Goal: Communication & Community: Answer question/provide support

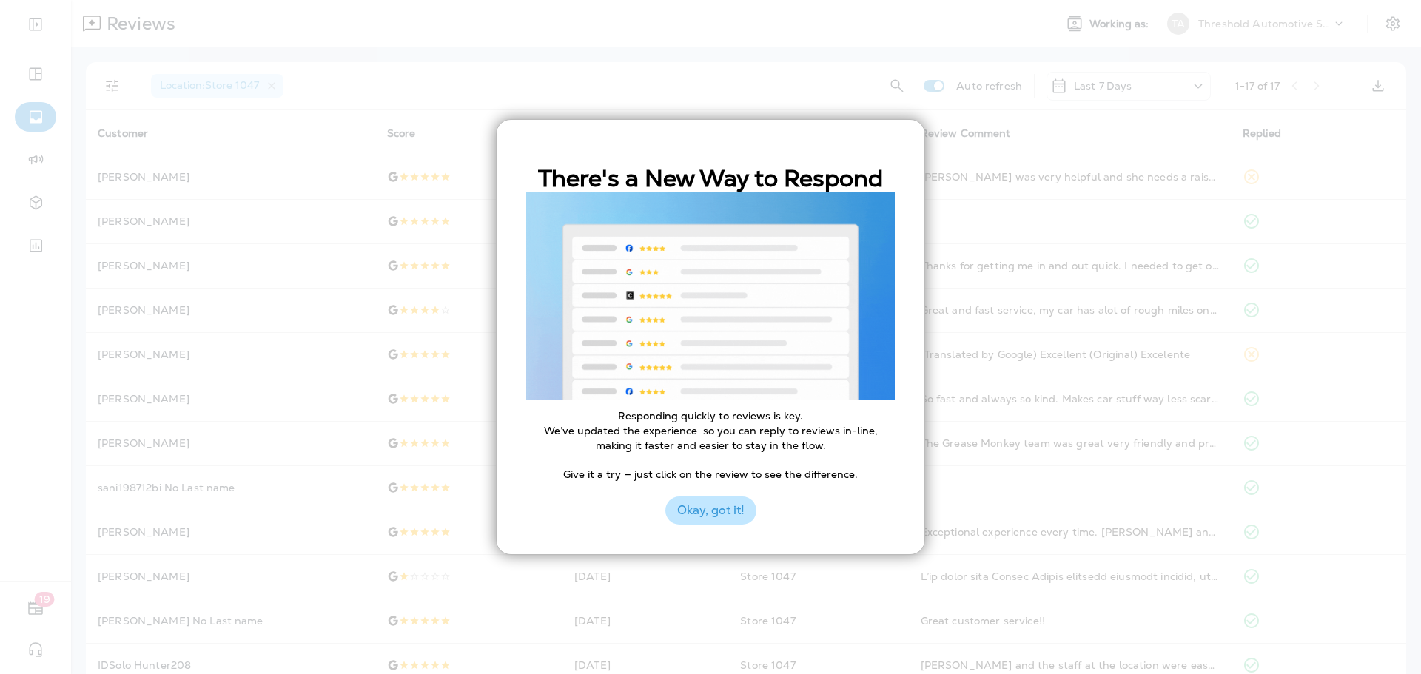
click at [733, 506] on button "Okay, got it!" at bounding box center [710, 511] width 91 height 28
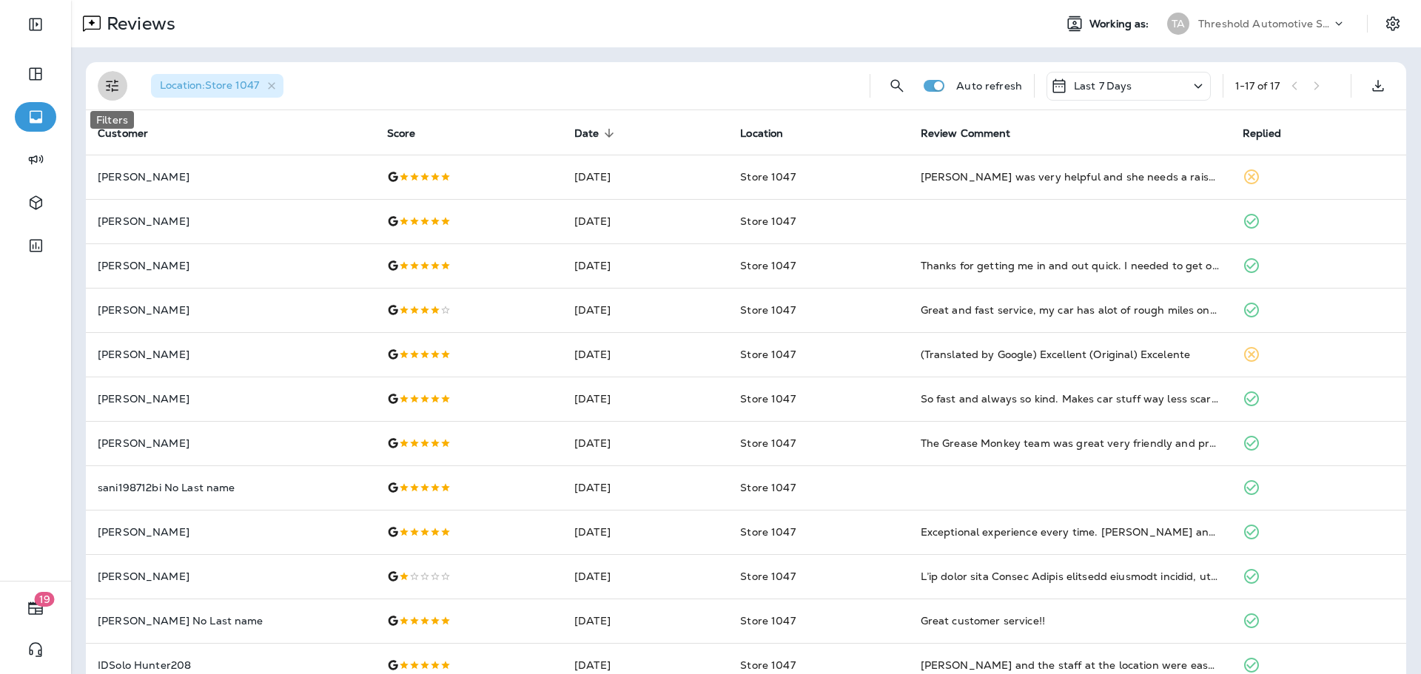
click at [108, 97] on button "Filters" at bounding box center [113, 86] width 30 height 30
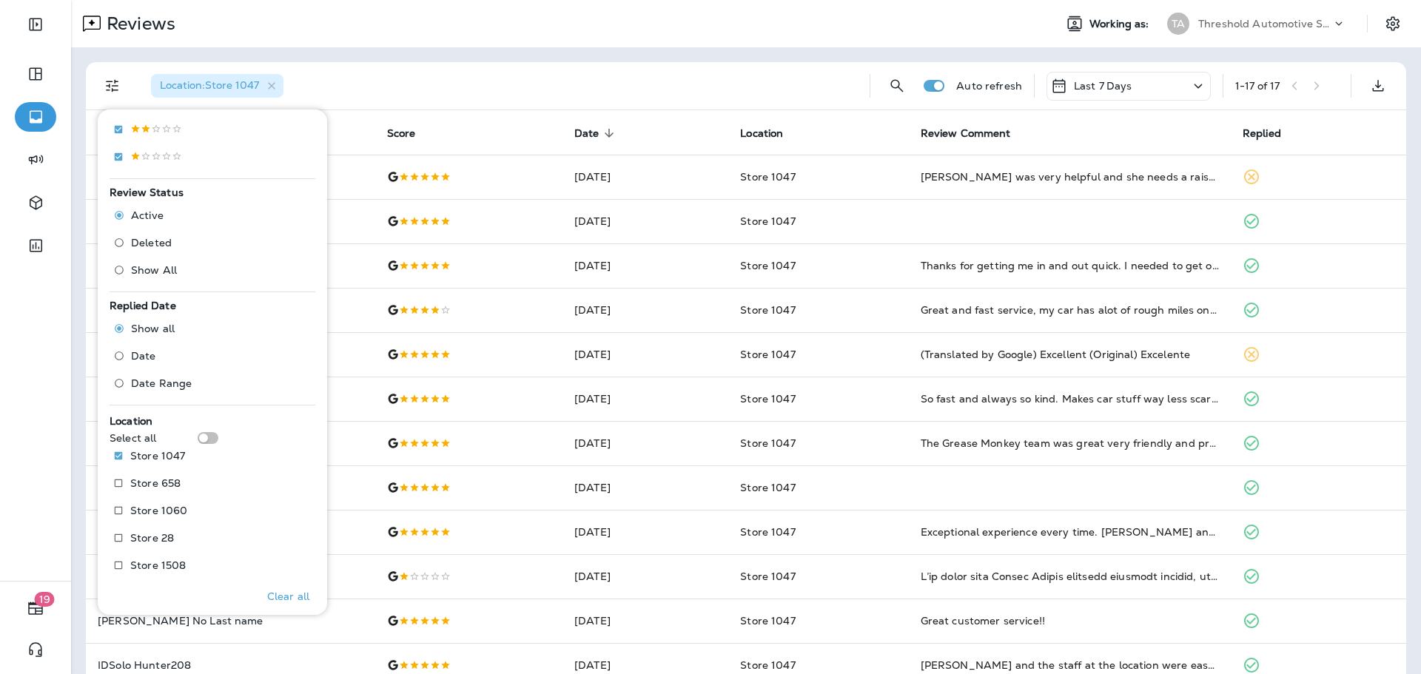
scroll to position [426, 0]
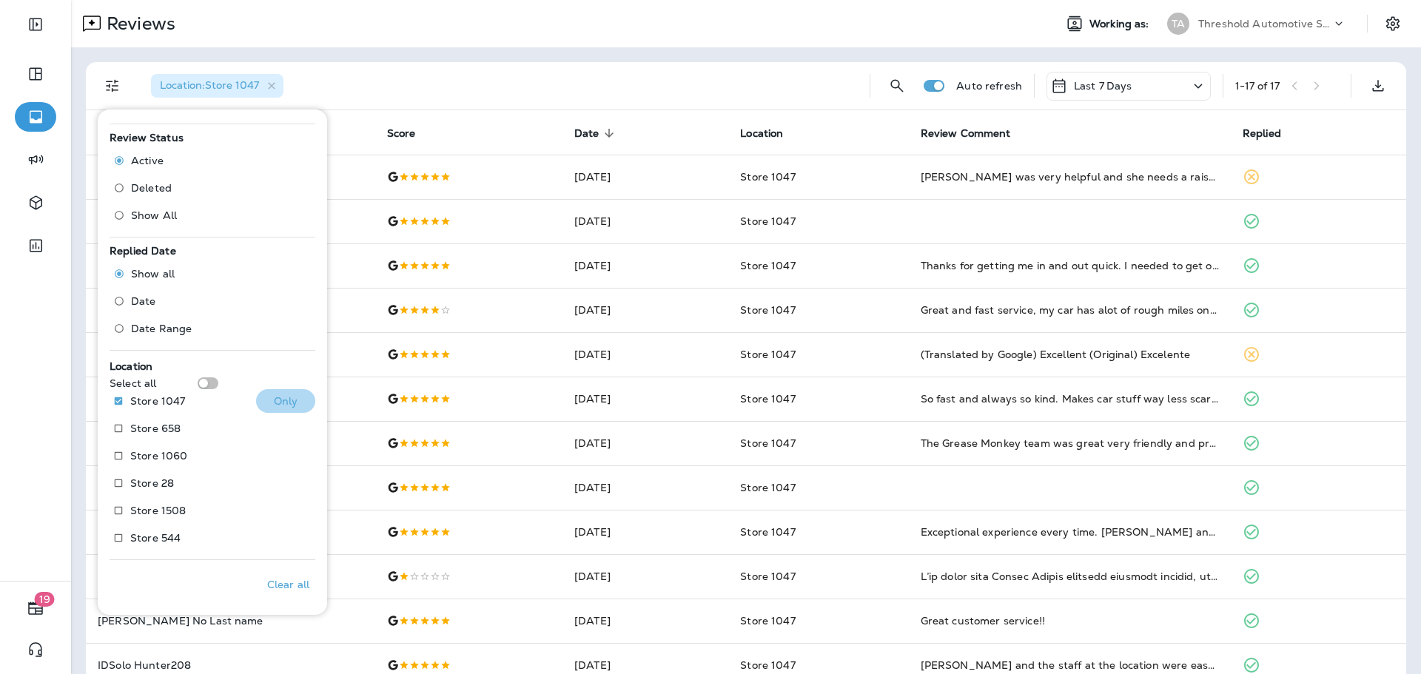
click at [277, 395] on p "Only" at bounding box center [286, 401] width 24 height 12
click at [567, 64] on div "Location : Store 1047" at bounding box center [498, 85] width 719 height 47
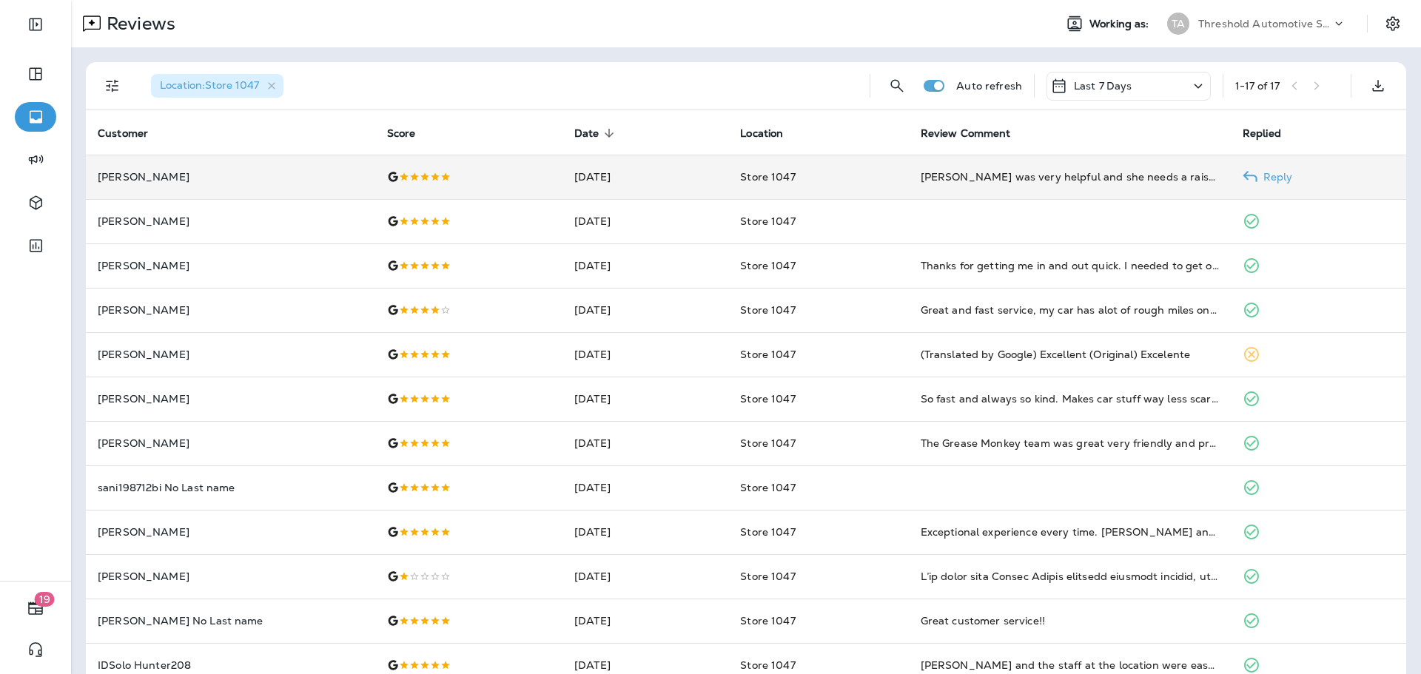
click at [1284, 182] on td "Reply" at bounding box center [1318, 177] width 175 height 44
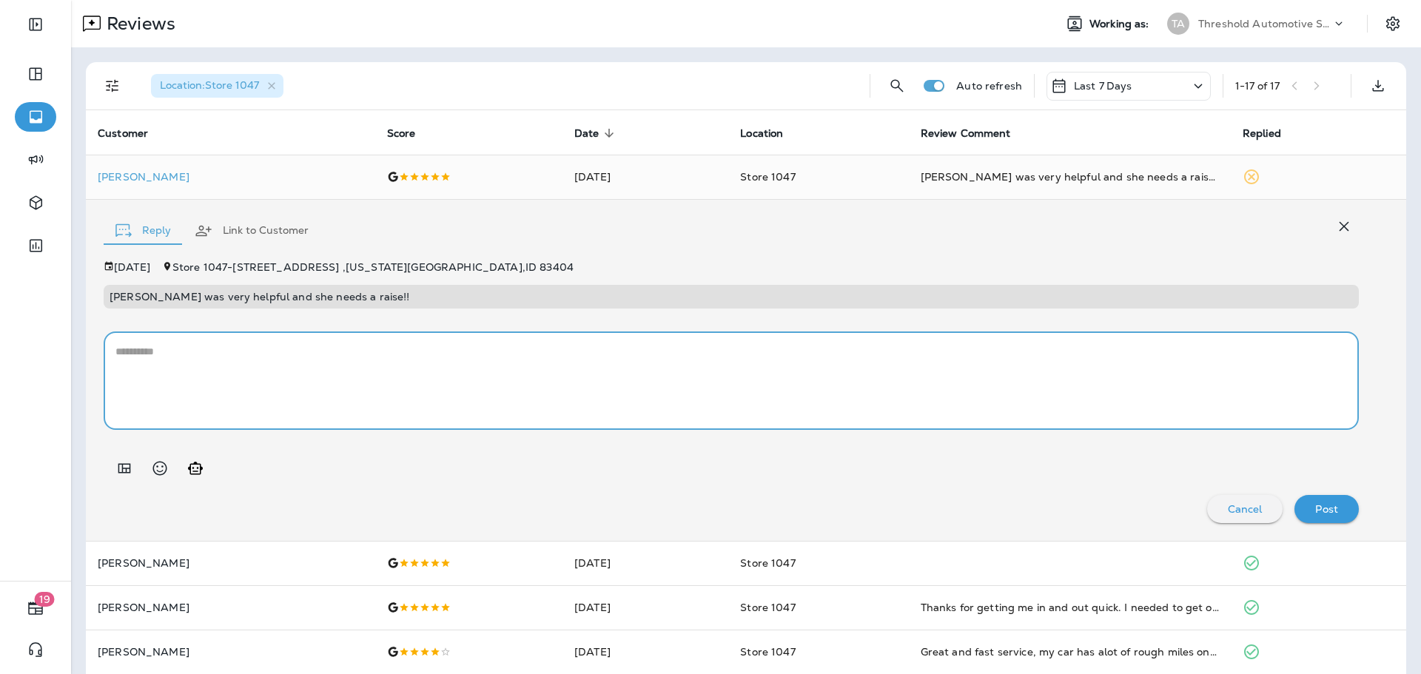
click at [421, 385] on textarea at bounding box center [731, 381] width 1232 height 74
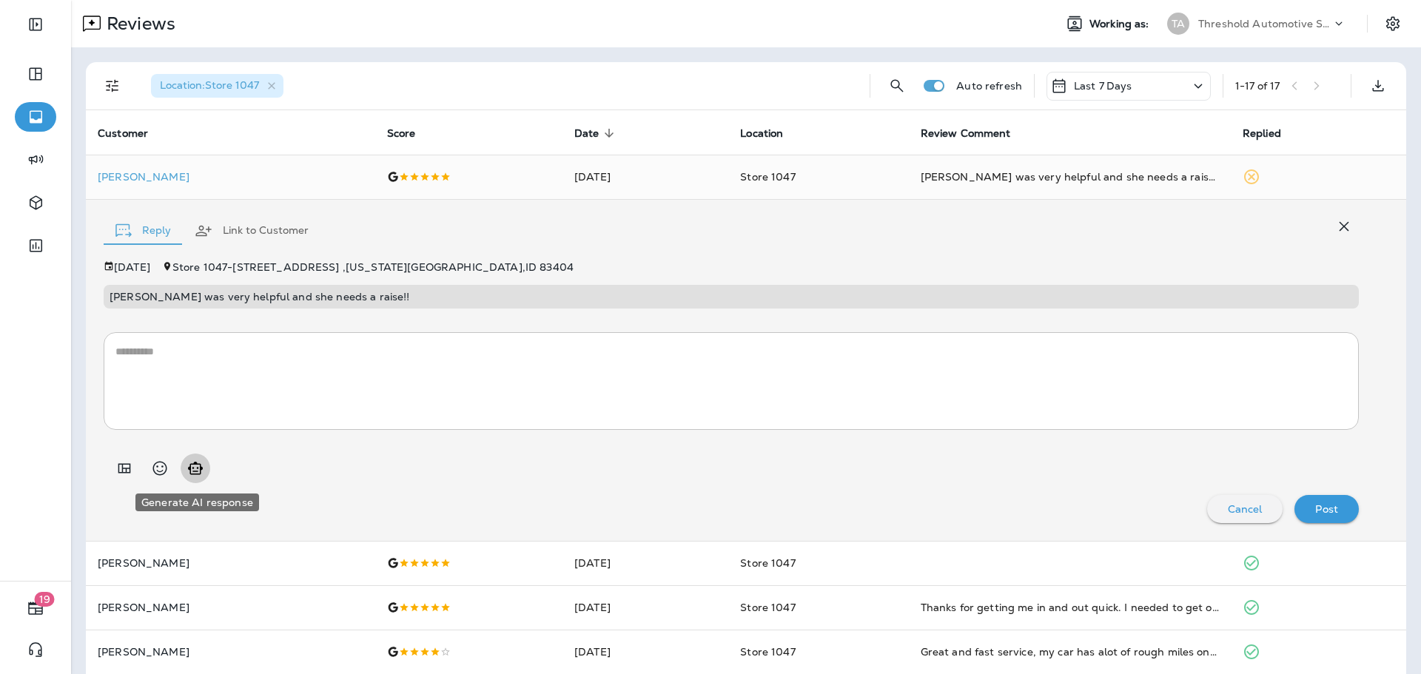
click at [204, 466] on icon "Generate AI response" at bounding box center [196, 469] width 18 height 18
type textarea "**********"
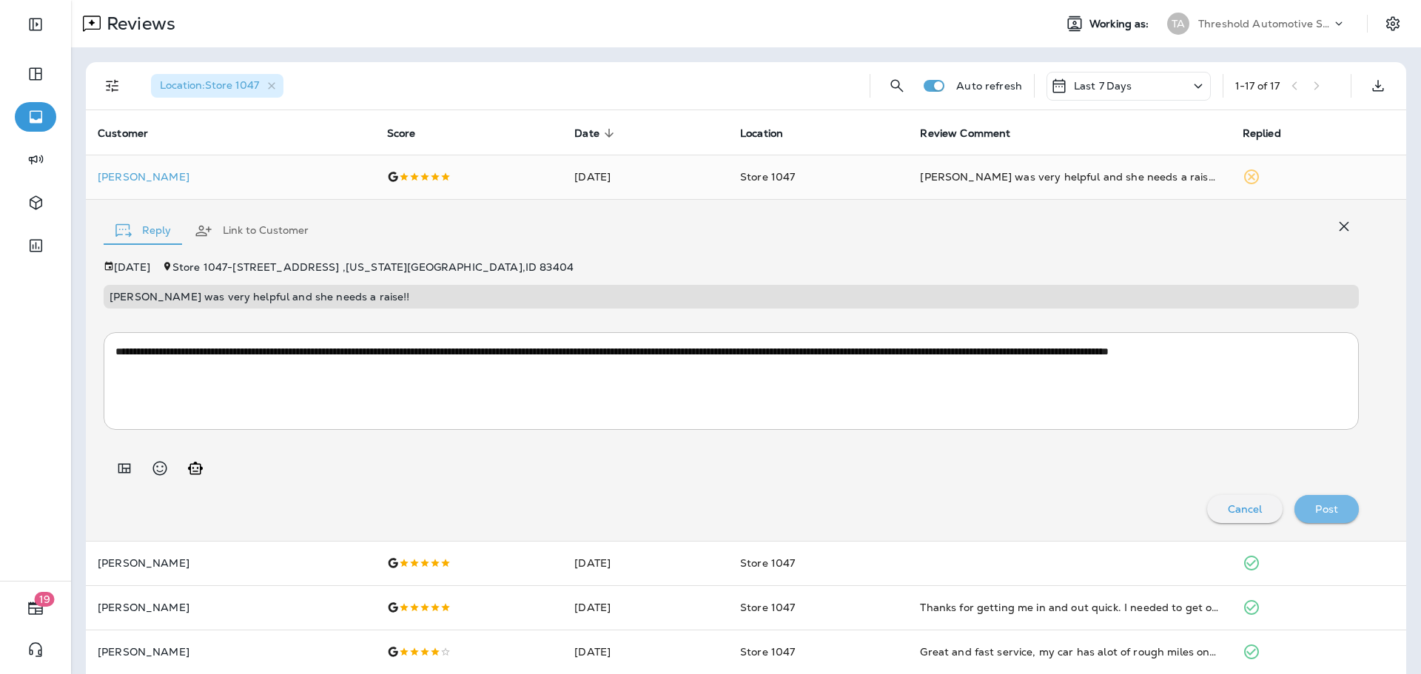
click at [1319, 506] on p "Post" at bounding box center [1326, 509] width 23 height 12
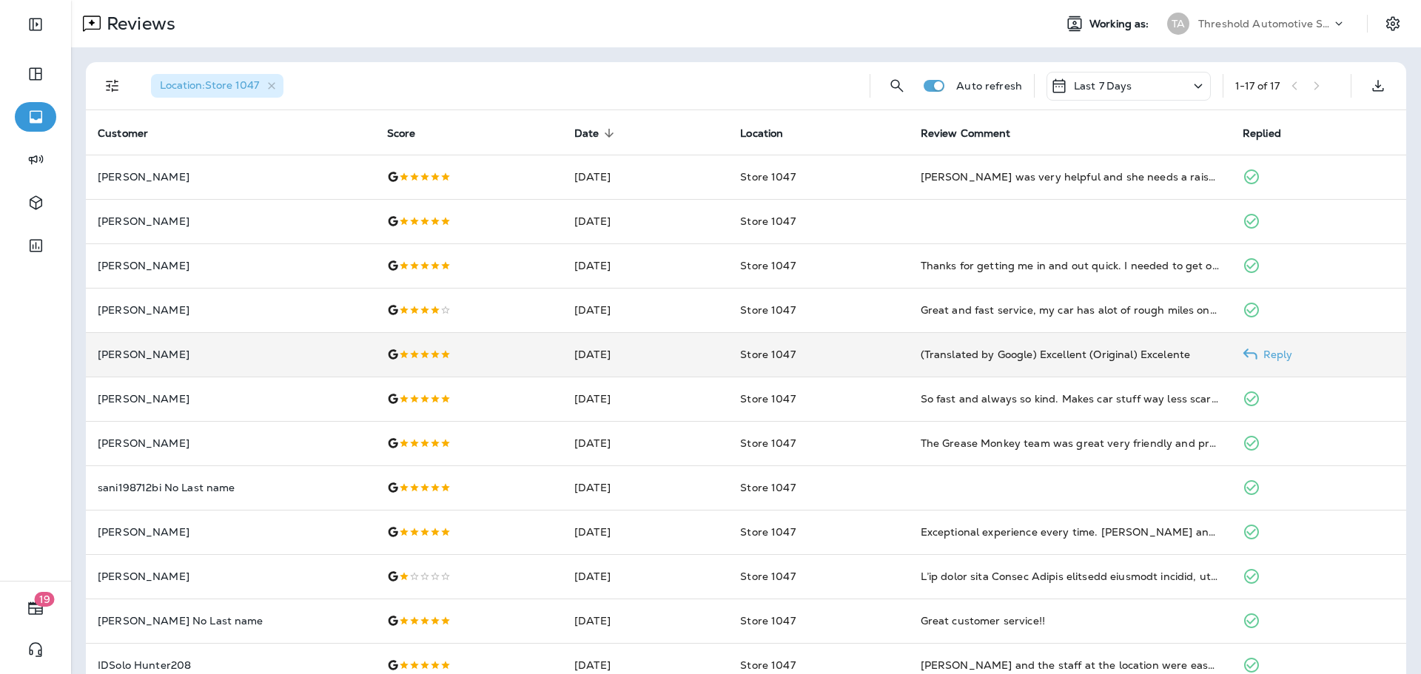
click at [1243, 348] on icon at bounding box center [1250, 354] width 15 height 15
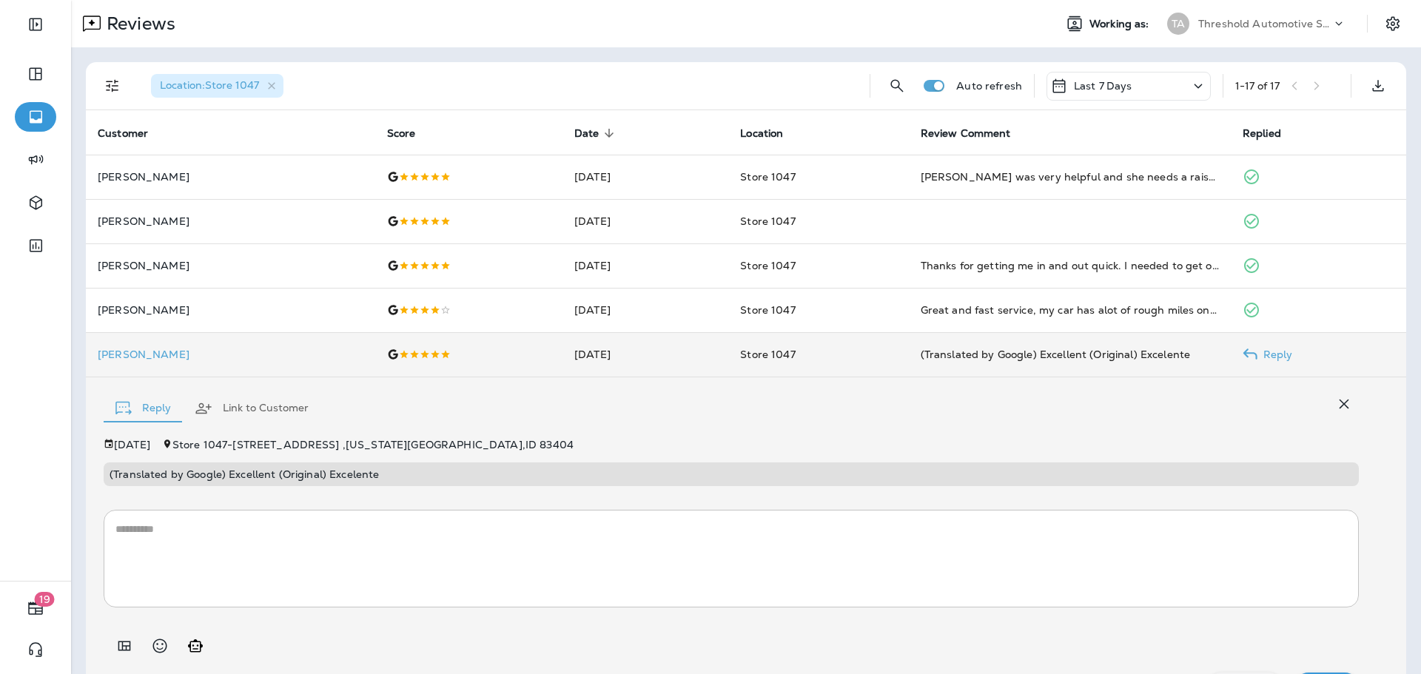
scroll to position [44, 0]
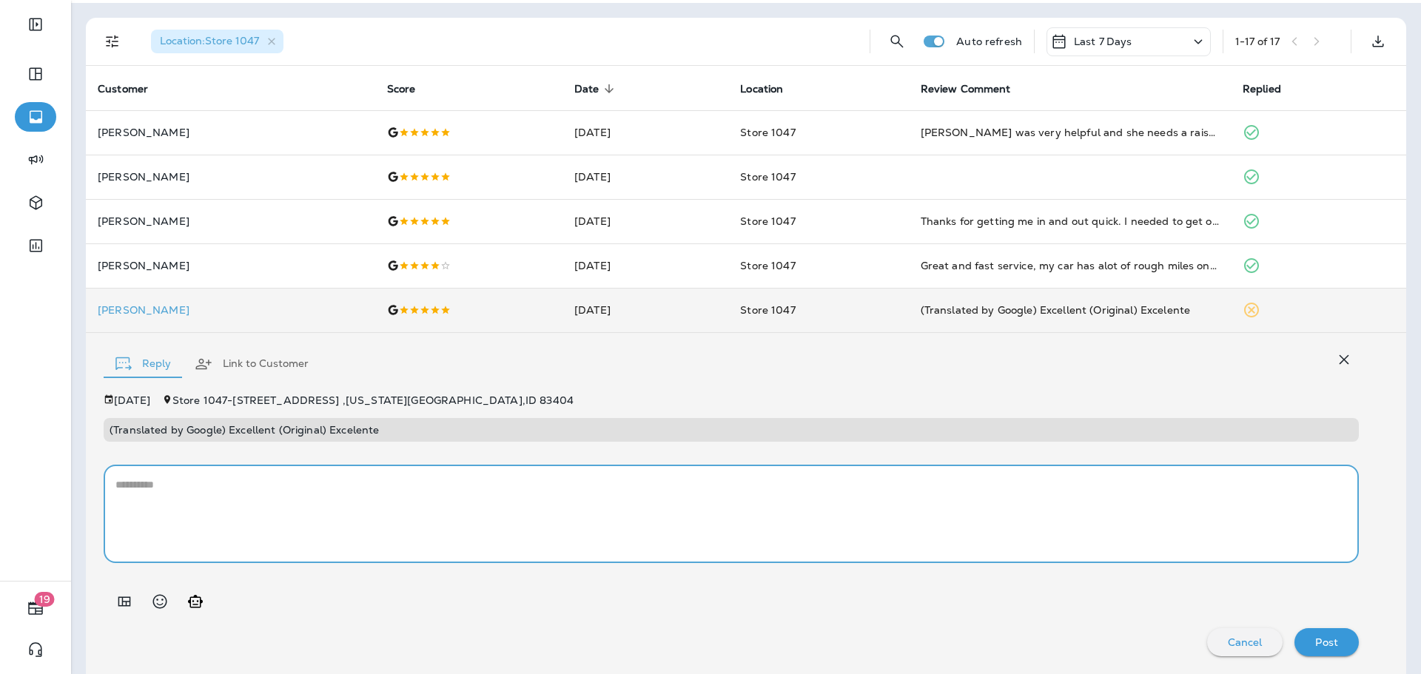
click at [172, 500] on textarea at bounding box center [731, 514] width 1232 height 74
click at [209, 603] on button "Generate AI response" at bounding box center [196, 602] width 30 height 30
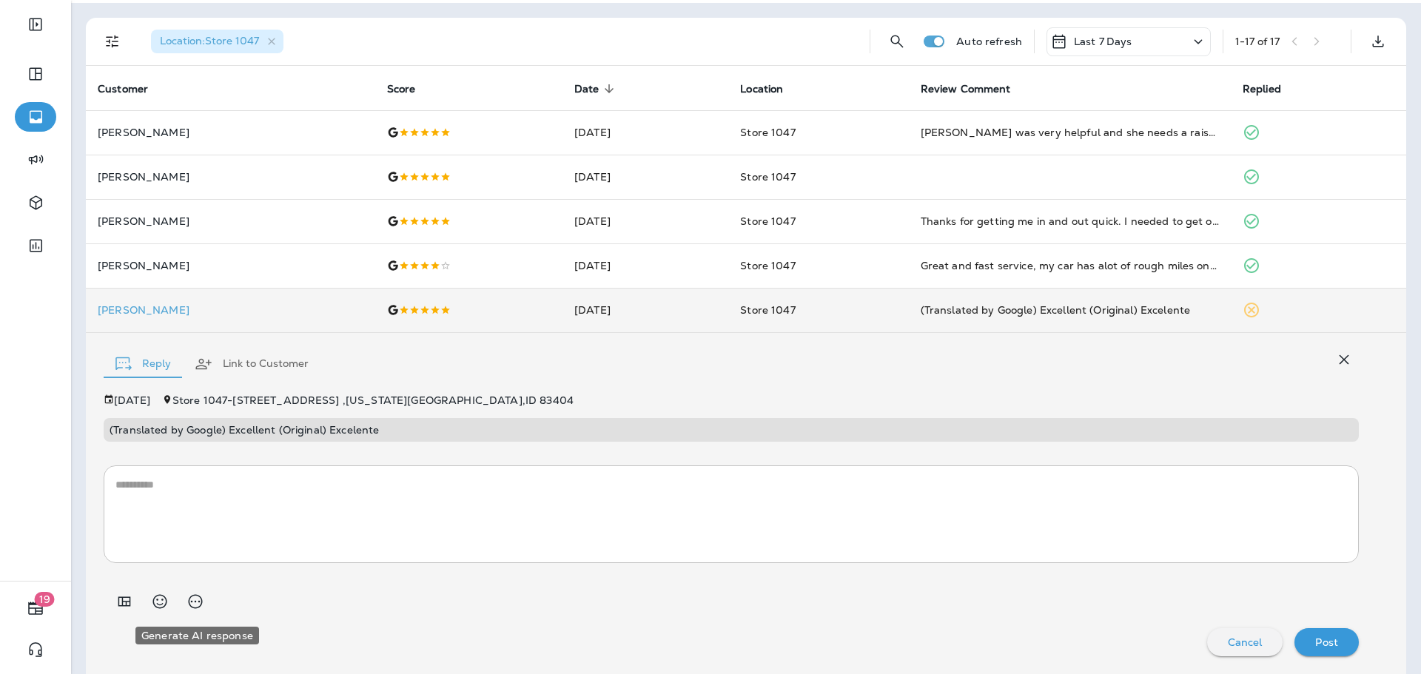
type textarea "**********"
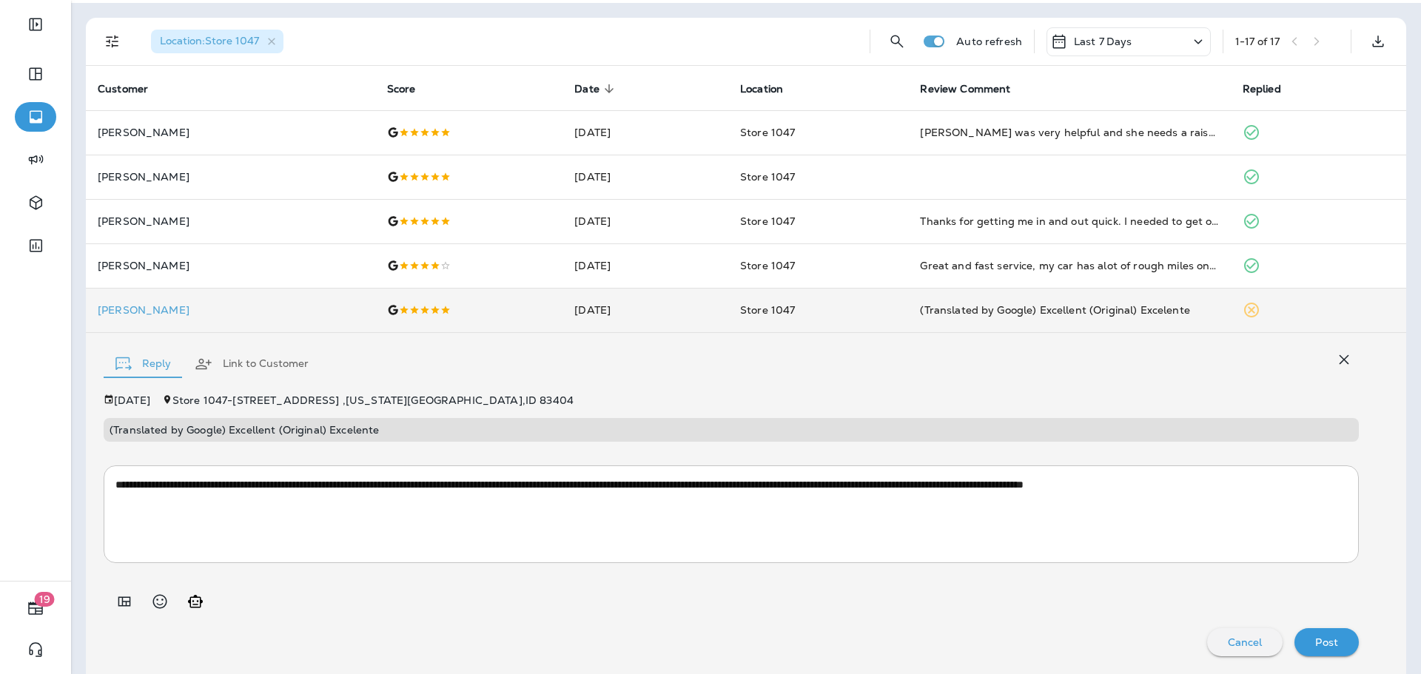
click at [1323, 639] on p "Post" at bounding box center [1326, 643] width 23 height 12
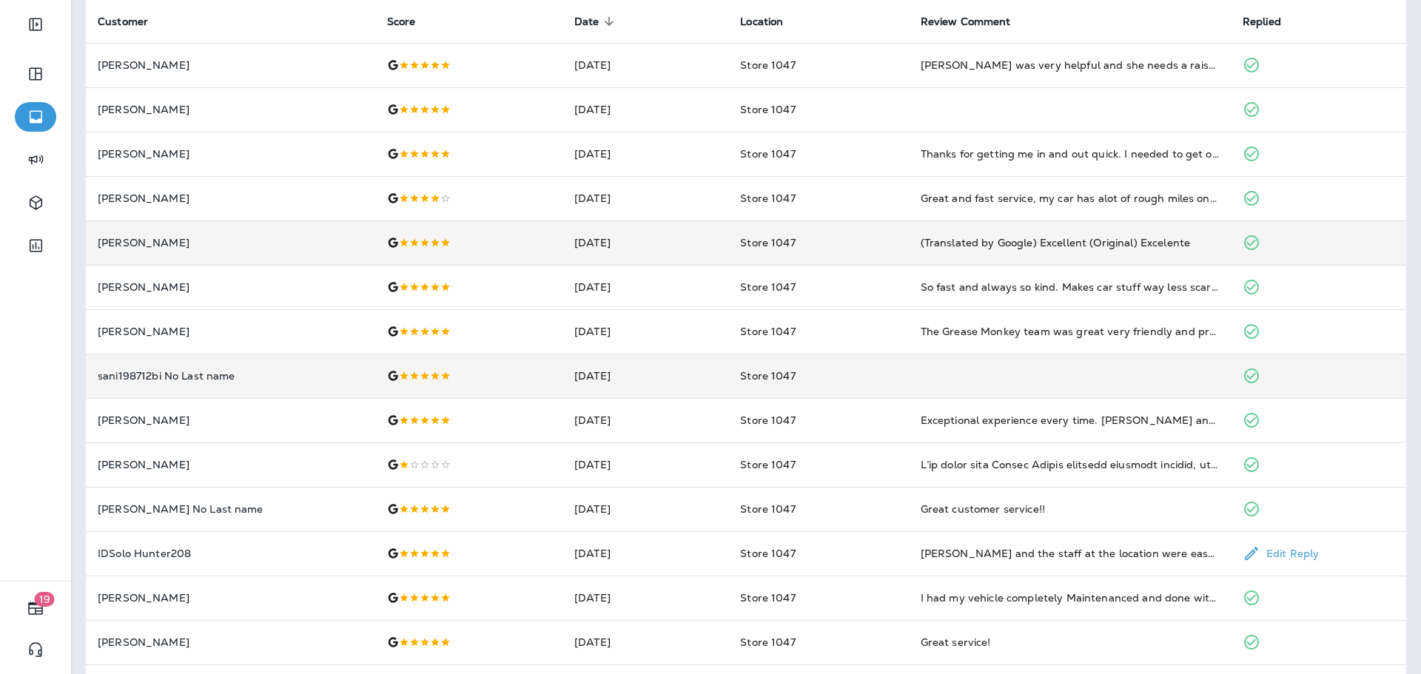
scroll to position [29, 0]
